Goal: Obtain resource: Obtain resource

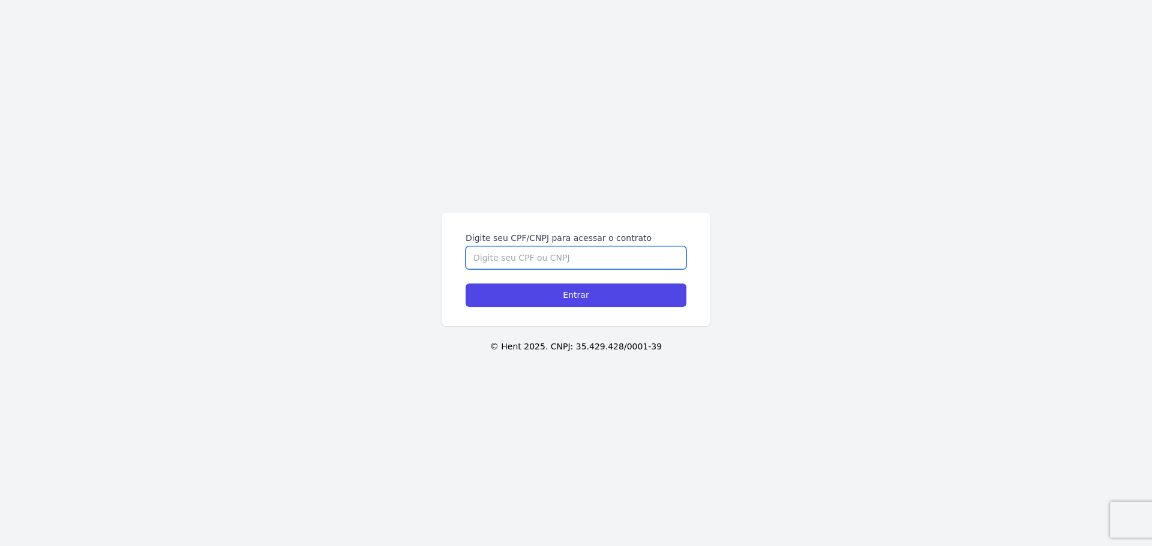
click at [565, 242] on div "Digite seu CPF/CNPJ para acessar o contrato" at bounding box center [575, 250] width 221 height 37
click at [564, 245] on div "Digite seu CPF/CNPJ para acessar o contrato" at bounding box center [575, 250] width 221 height 37
click at [564, 254] on input "Digite seu CPF/CNPJ para acessar o contrato" at bounding box center [575, 258] width 221 height 23
type input "11834327474"
click at [465, 284] on input "Entrar" at bounding box center [575, 295] width 221 height 23
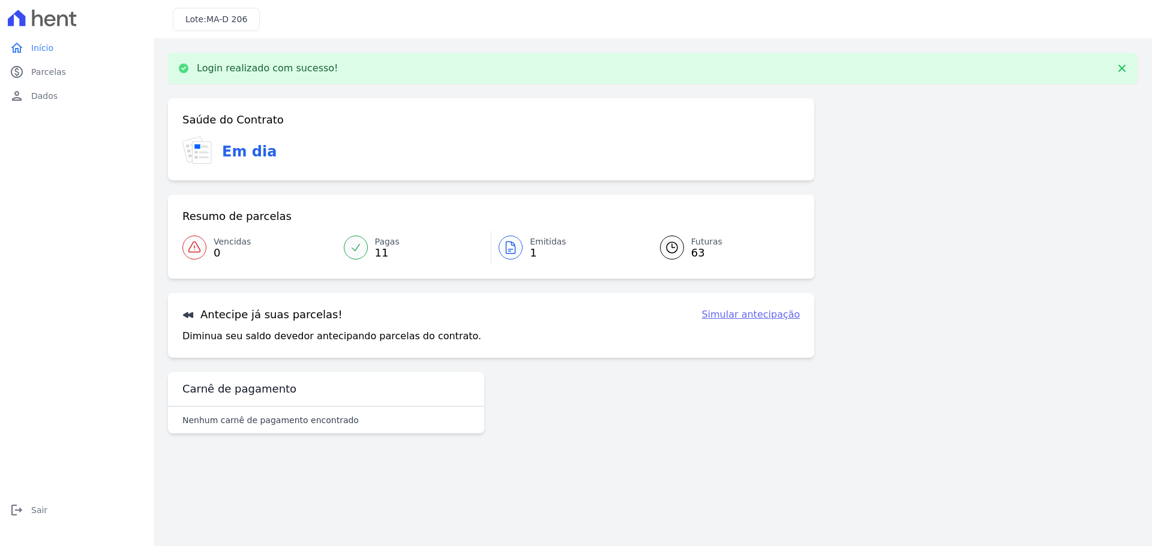
click at [531, 253] on span "1" at bounding box center [548, 253] width 37 height 10
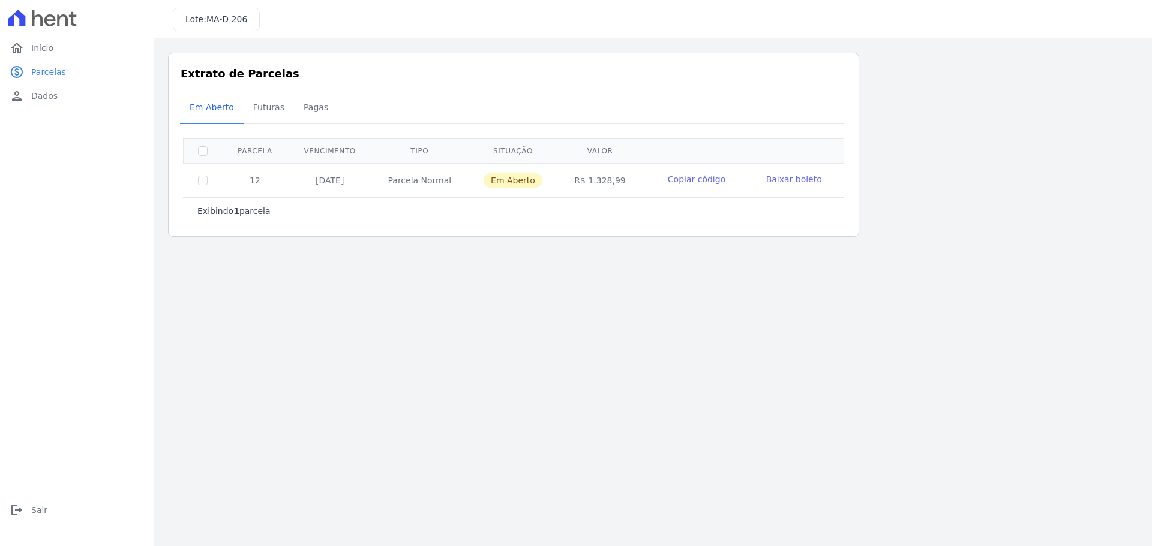
click at [783, 182] on span "Baixar boleto" at bounding box center [794, 180] width 56 height 10
